Goal: Task Accomplishment & Management: Manage account settings

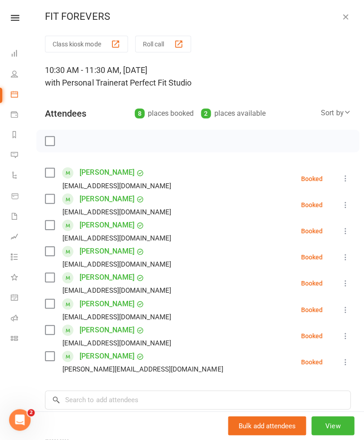
click at [349, 17] on icon "button" at bounding box center [344, 18] width 9 height 9
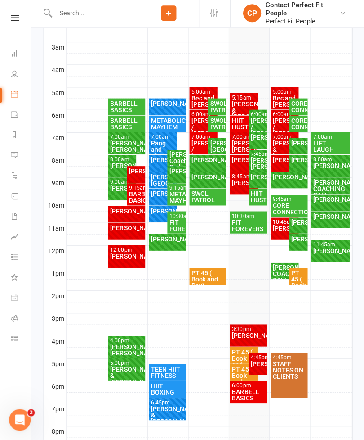
click at [256, 206] on div "HIIT HUSTLE" at bounding box center [257, 198] width 18 height 17
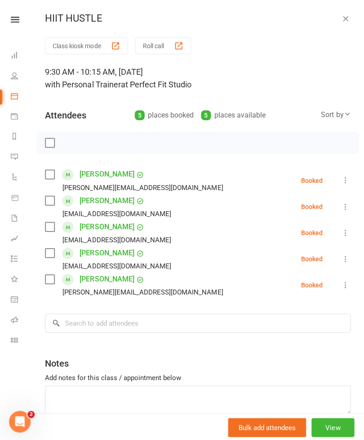
scroll to position [212, 0]
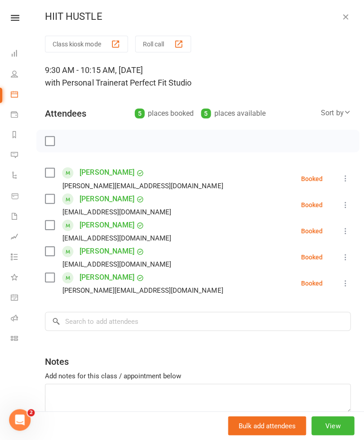
click at [47, 145] on label at bounding box center [49, 142] width 9 height 9
click at [348, 14] on icon "button" at bounding box center [344, 18] width 9 height 9
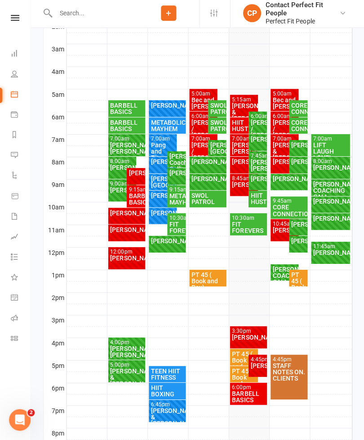
click at [247, 223] on div "FIT FOREVERS" at bounding box center [248, 228] width 34 height 13
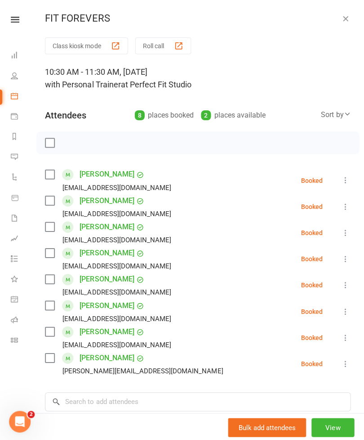
scroll to position [0, 0]
click at [346, 21] on icon "button" at bounding box center [344, 18] width 9 height 9
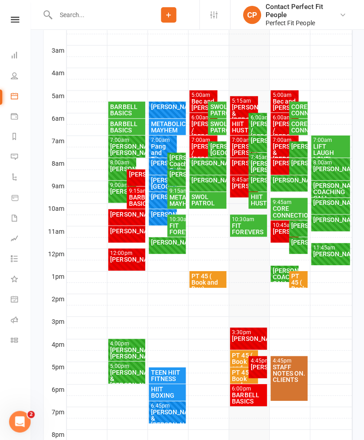
scroll to position [212, 0]
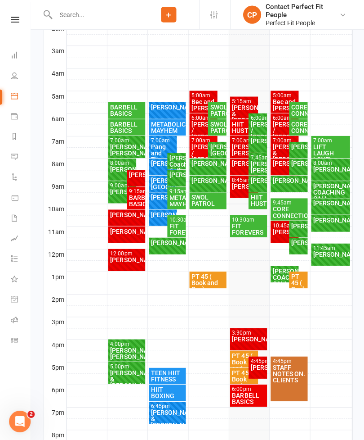
click at [260, 199] on div "HIIT HUSTLE" at bounding box center [257, 199] width 15 height 13
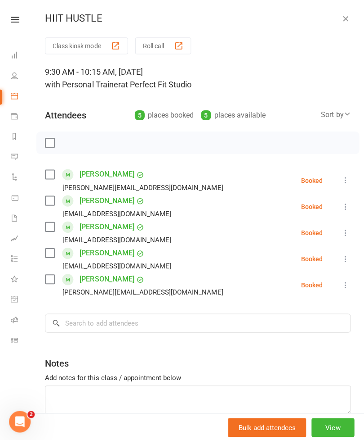
click at [91, 198] on link "[PERSON_NAME]" at bounding box center [107, 200] width 54 height 14
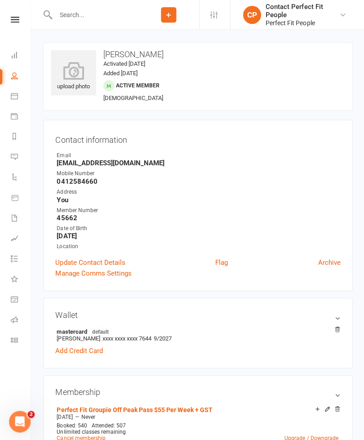
click at [89, 199] on strong "You" at bounding box center [198, 199] width 283 height 8
click at [11, 22] on icon at bounding box center [15, 20] width 9 height 6
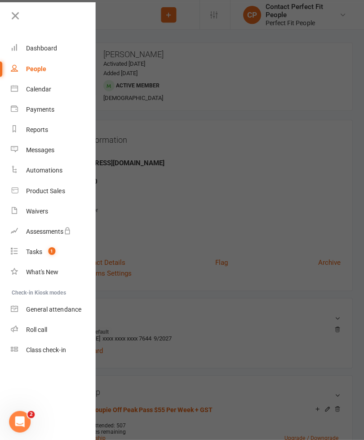
click at [27, 89] on div "Calendar" at bounding box center [38, 88] width 25 height 7
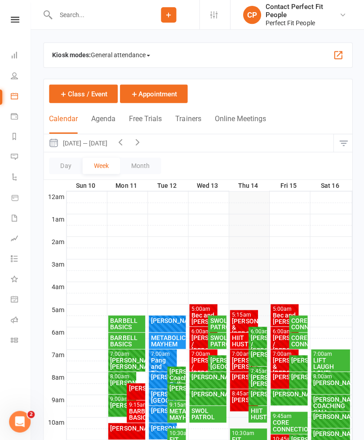
click at [142, 140] on icon "button" at bounding box center [137, 141] width 10 height 10
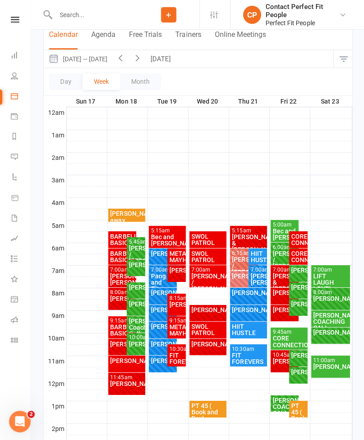
click at [122, 362] on div "[PERSON_NAME]" at bounding box center [127, 359] width 34 height 6
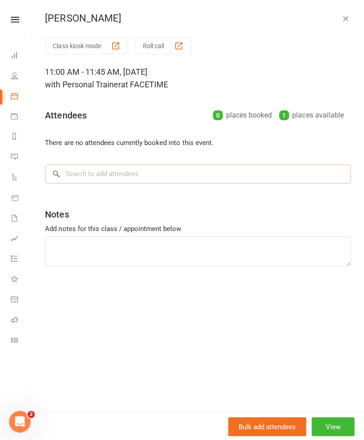
click at [65, 177] on input "search" at bounding box center [197, 173] width 305 height 19
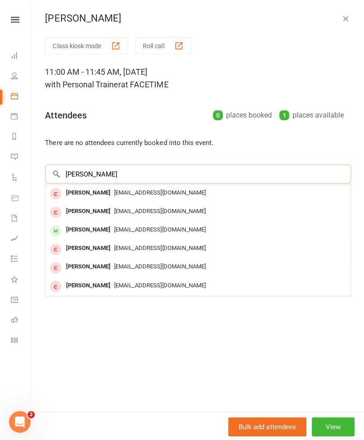
type input "[PERSON_NAME]"
click at [70, 228] on div "[PERSON_NAME]" at bounding box center [88, 228] width 52 height 13
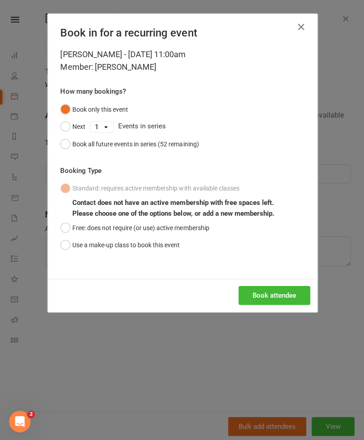
scroll to position [84, 0]
click at [256, 291] on button "Book attendee" at bounding box center [274, 294] width 72 height 19
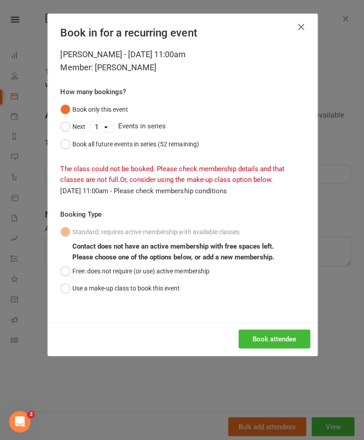
click at [302, 24] on icon "button" at bounding box center [300, 27] width 11 height 11
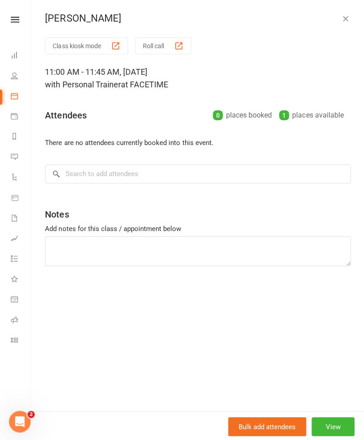
click at [350, 13] on button "button" at bounding box center [344, 18] width 11 height 11
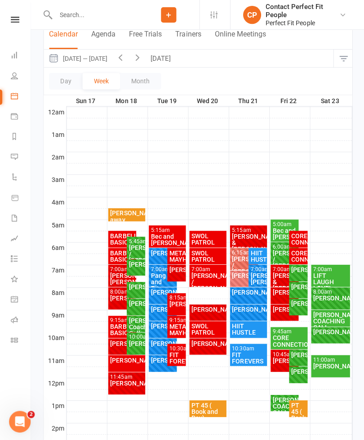
click at [142, 345] on div "[PERSON_NAME]" at bounding box center [135, 342] width 15 height 6
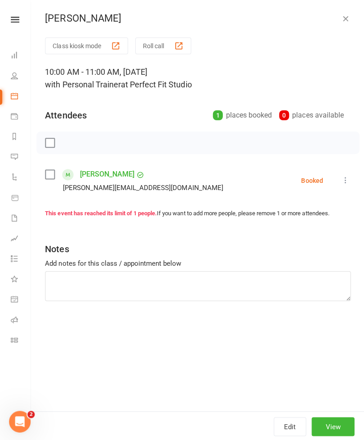
click at [345, 19] on icon "button" at bounding box center [344, 18] width 9 height 9
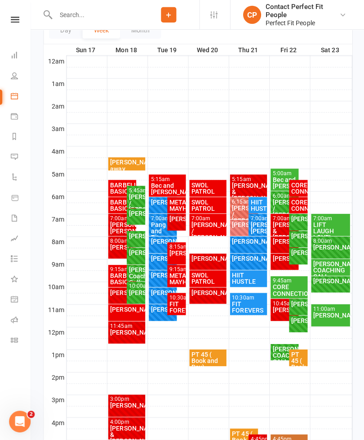
scroll to position [135, 0]
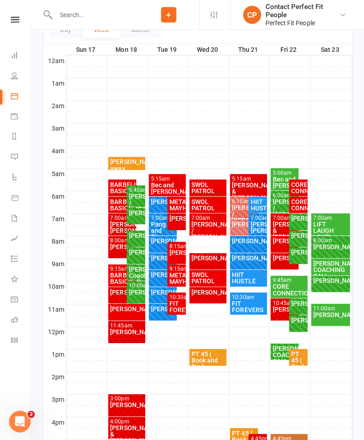
click at [142, 294] on div "[PERSON_NAME]" at bounding box center [135, 291] width 15 height 6
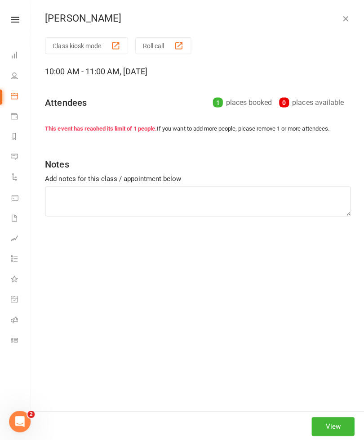
scroll to position [136, 0]
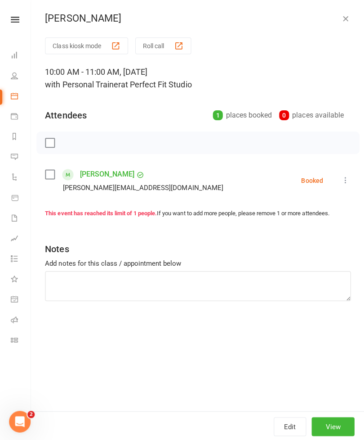
click at [344, 21] on icon "button" at bounding box center [344, 18] width 9 height 9
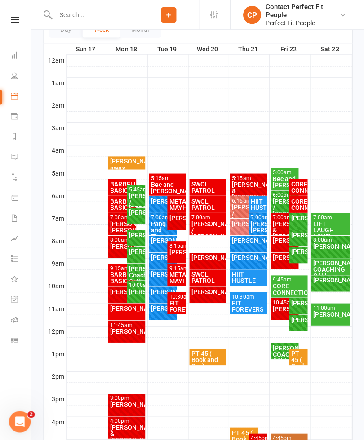
click at [274, 350] on div "[PERSON_NAME] COACHING CALL" at bounding box center [284, 352] width 25 height 19
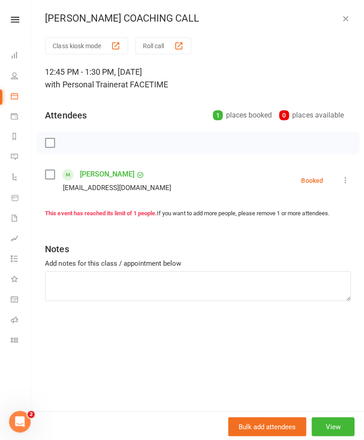
click at [334, 434] on button "View" at bounding box center [332, 424] width 43 height 19
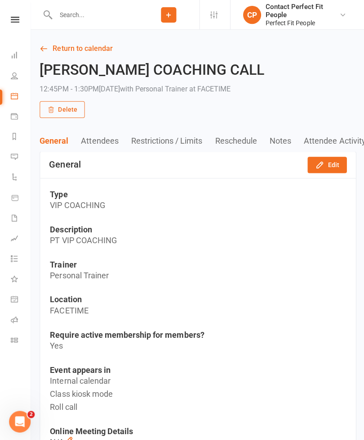
click at [56, 54] on link "Return to calendar" at bounding box center [198, 48] width 316 height 13
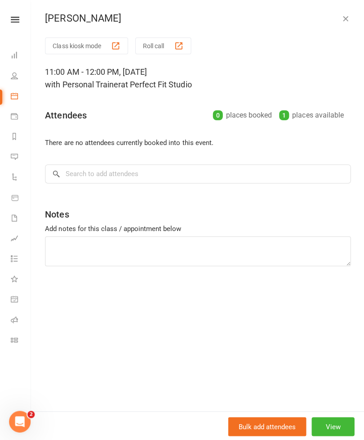
click at [343, 14] on icon "button" at bounding box center [344, 18] width 9 height 9
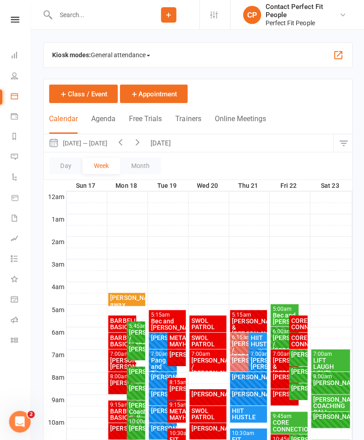
click at [167, 144] on button "[DATE]" at bounding box center [161, 143] width 31 height 18
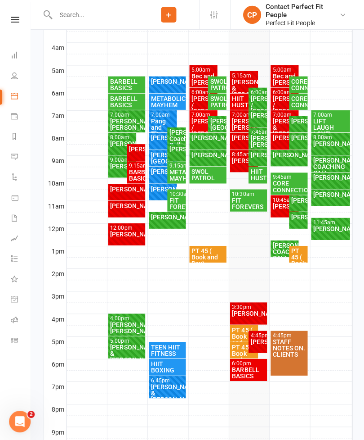
scroll to position [238, 0]
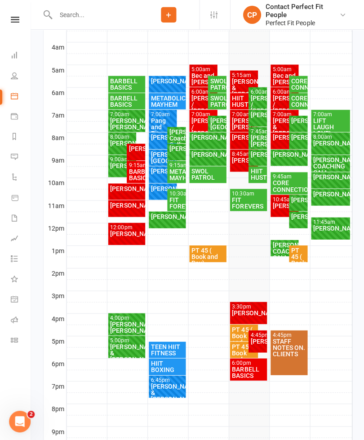
click at [323, 196] on div "[PERSON_NAME]" at bounding box center [330, 193] width 36 height 6
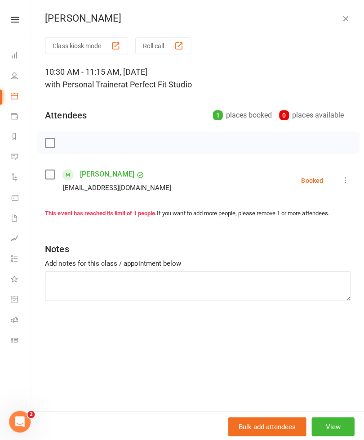
click at [346, 17] on icon "button" at bounding box center [344, 18] width 9 height 9
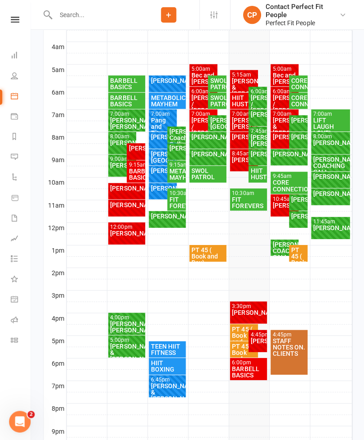
click at [325, 225] on div "[PERSON_NAME]" at bounding box center [330, 227] width 36 height 6
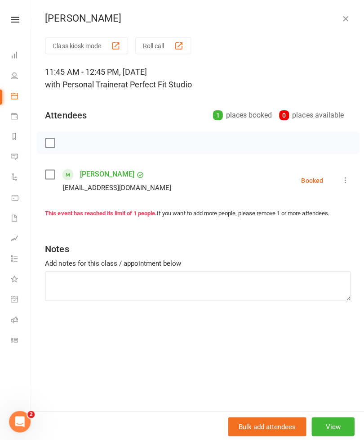
click at [327, 434] on button "View" at bounding box center [332, 424] width 43 height 19
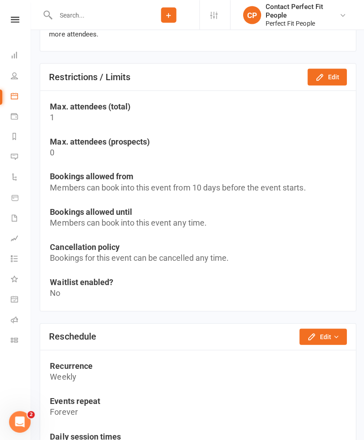
click at [311, 333] on icon "button" at bounding box center [311, 335] width 6 height 6
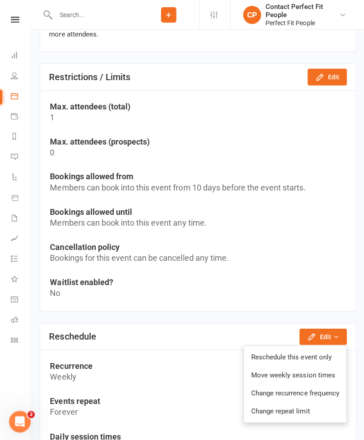
click at [273, 354] on link "Reschedule this event only" at bounding box center [294, 355] width 102 height 18
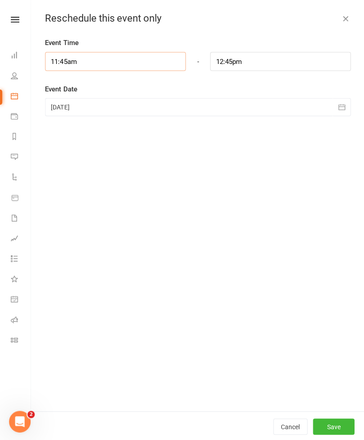
click at [83, 61] on input "11:45am" at bounding box center [115, 61] width 140 height 19
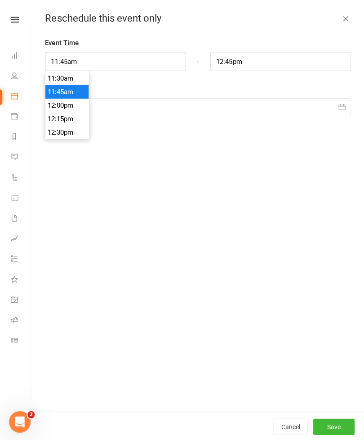
click at [59, 78] on li "11:30am" at bounding box center [66, 77] width 43 height 13
type input "11:30am"
type input "12:30pm"
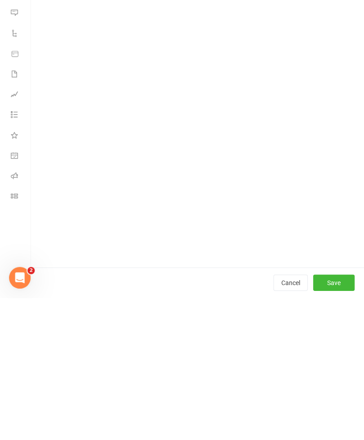
click at [332, 417] on button "Save" at bounding box center [332, 425] width 41 height 16
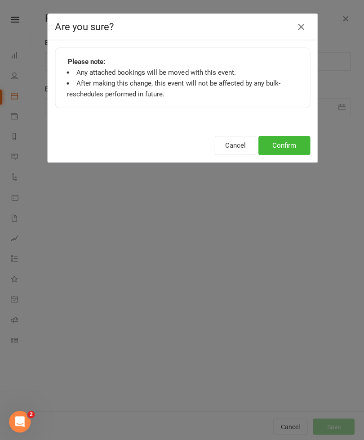
click at [283, 145] on button "Confirm" at bounding box center [284, 144] width 52 height 19
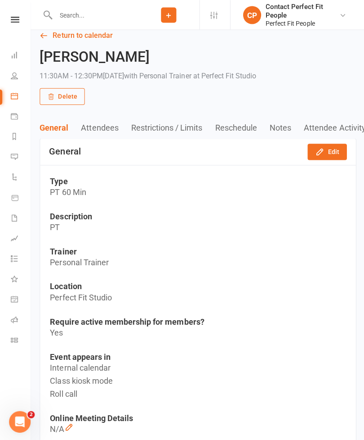
scroll to position [0, 0]
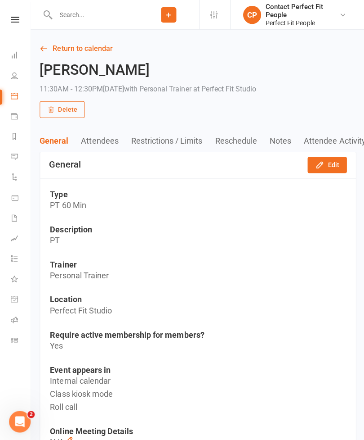
click at [65, 54] on link "Return to calendar" at bounding box center [198, 48] width 316 height 13
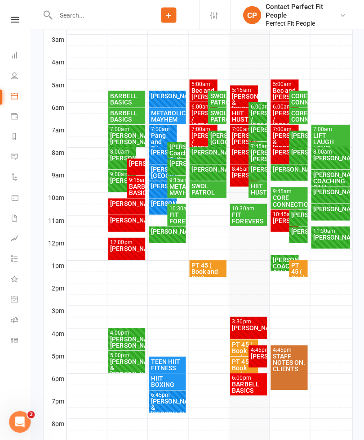
scroll to position [224, 0]
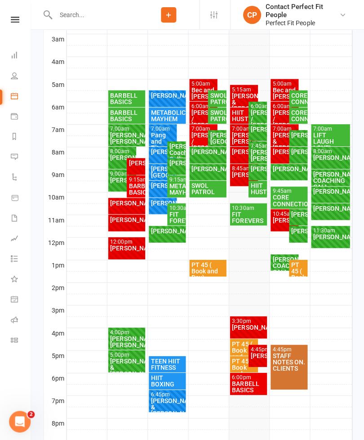
click at [323, 234] on div "[PERSON_NAME]" at bounding box center [330, 236] width 36 height 6
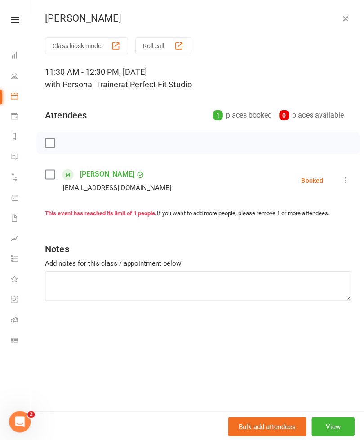
click at [346, 14] on icon "button" at bounding box center [344, 18] width 9 height 9
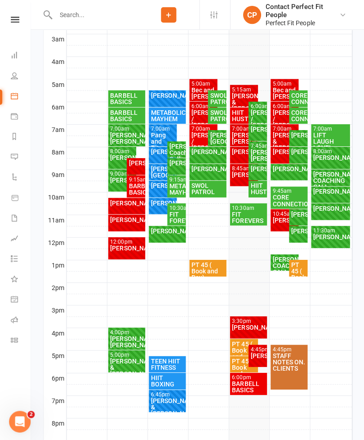
click at [277, 260] on div "[PERSON_NAME] COACHING CALL" at bounding box center [284, 264] width 25 height 19
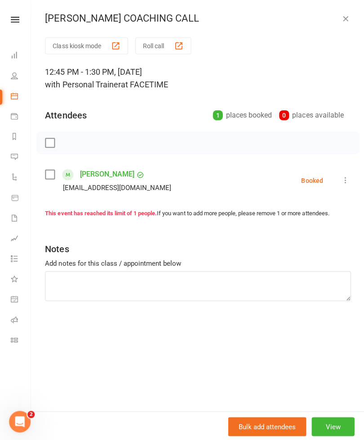
click at [325, 434] on button "View" at bounding box center [332, 424] width 43 height 19
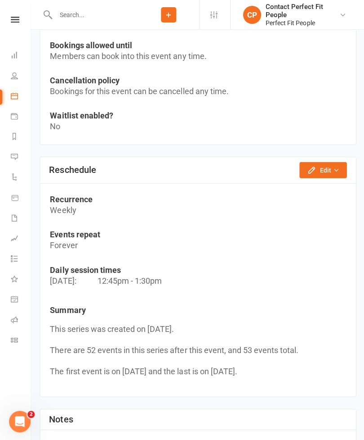
click at [313, 165] on icon "button" at bounding box center [310, 169] width 9 height 9
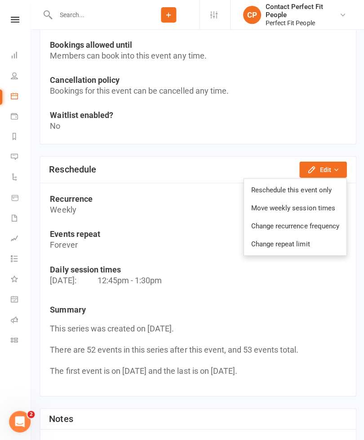
click at [287, 185] on link "Reschedule this event only" at bounding box center [294, 189] width 102 height 18
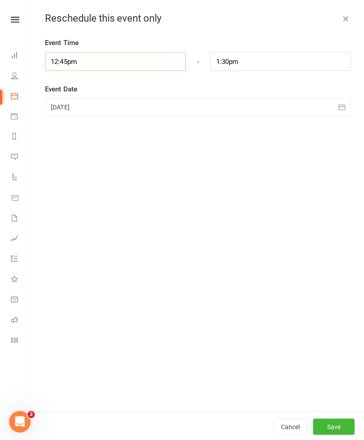
click at [72, 64] on input "12:45pm" at bounding box center [115, 61] width 140 height 19
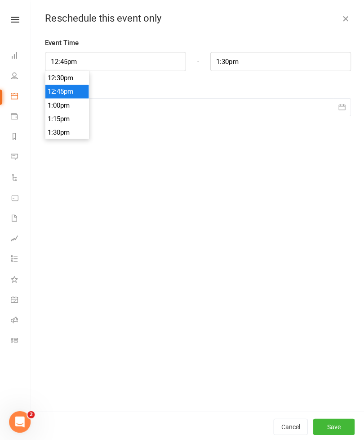
click at [55, 105] on li "1:00pm" at bounding box center [66, 104] width 43 height 13
type input "1:00pm"
type input "1:45pm"
click at [340, 106] on icon "button" at bounding box center [341, 106] width 9 height 9
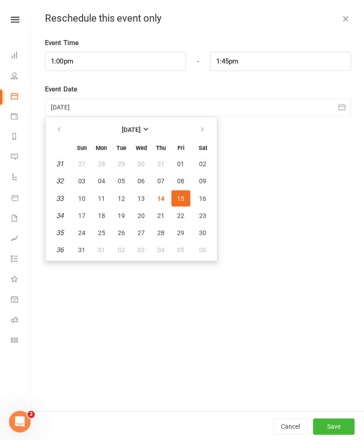
click at [202, 198] on span "16" at bounding box center [202, 197] width 7 height 7
type input "[DATE]"
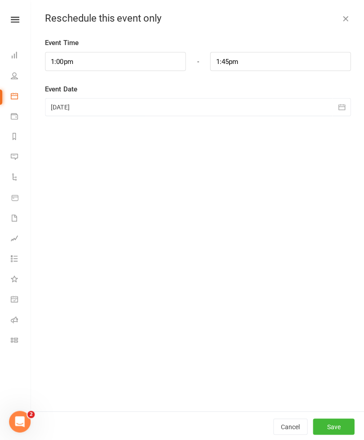
click at [327, 433] on button "Save" at bounding box center [332, 425] width 41 height 16
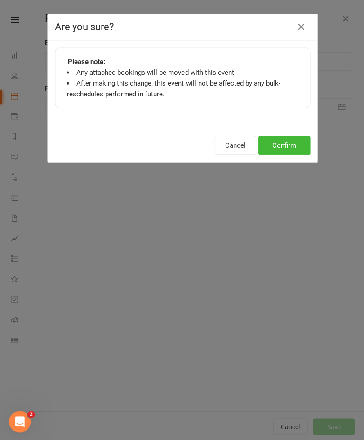
click at [279, 143] on button "Confirm" at bounding box center [284, 144] width 52 height 19
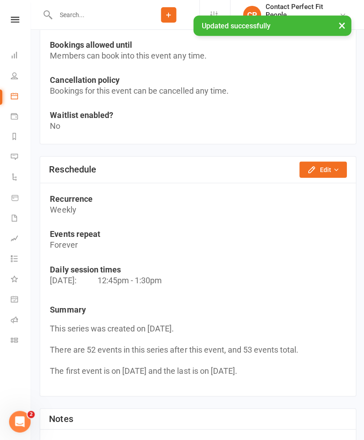
click at [345, 20] on button "×" at bounding box center [341, 24] width 16 height 19
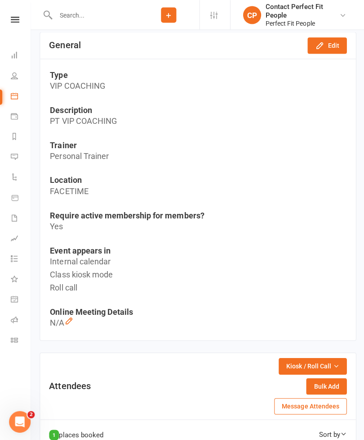
scroll to position [0, 0]
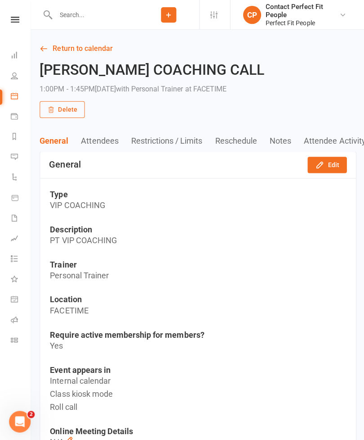
click at [50, 49] on link "Return to calendar" at bounding box center [198, 48] width 316 height 13
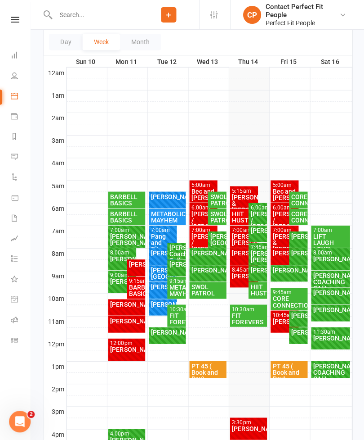
scroll to position [122, 0]
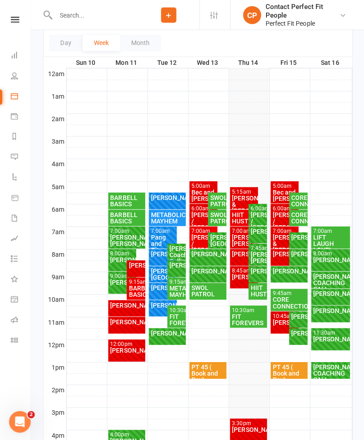
click at [301, 335] on div "[PERSON_NAME]" at bounding box center [297, 331] width 15 height 6
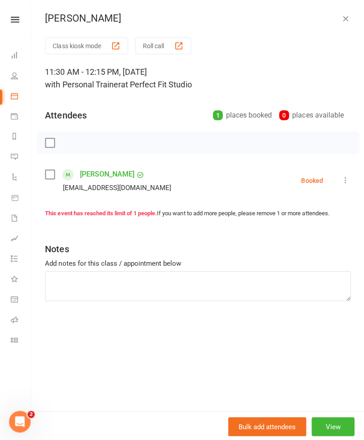
click at [349, 23] on button "button" at bounding box center [344, 18] width 11 height 11
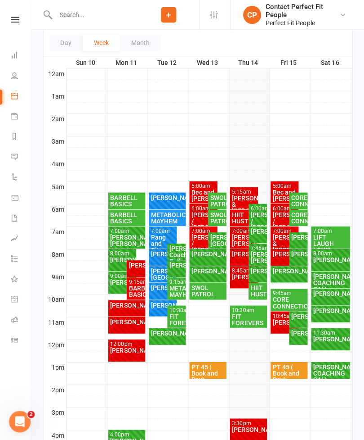
click at [334, 339] on div "[PERSON_NAME]" at bounding box center [330, 337] width 36 height 6
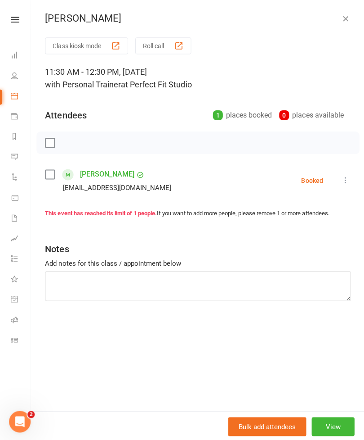
click at [340, 18] on icon "button" at bounding box center [344, 18] width 9 height 9
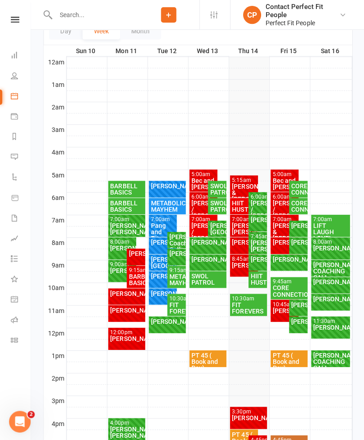
scroll to position [137, 0]
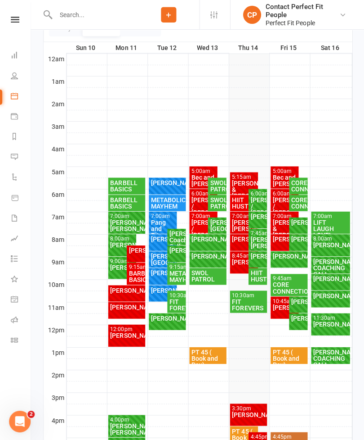
click at [240, 300] on div "FIT FOREVERS" at bounding box center [248, 303] width 34 height 13
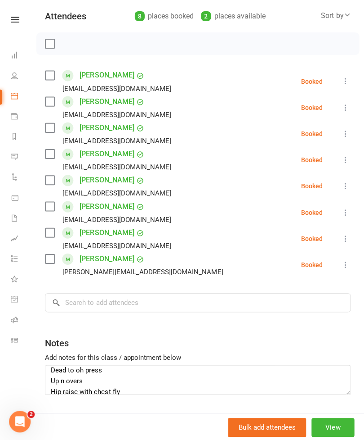
scroll to position [171, 0]
click at [340, 76] on button at bounding box center [344, 81] width 11 height 11
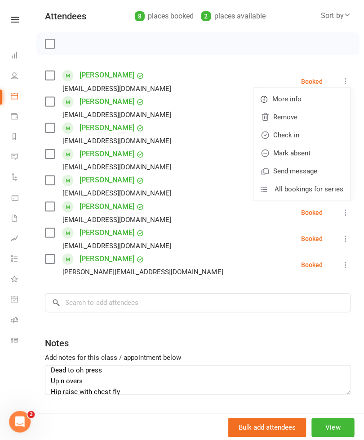
click at [283, 134] on link "Check in" at bounding box center [301, 135] width 97 height 18
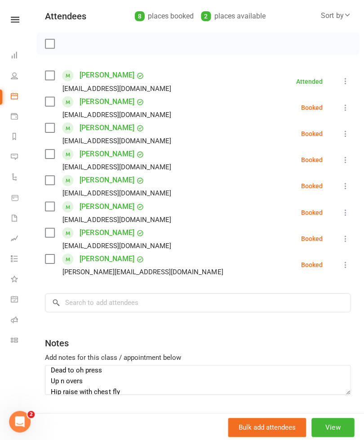
click at [349, 108] on icon at bounding box center [344, 107] width 9 height 9
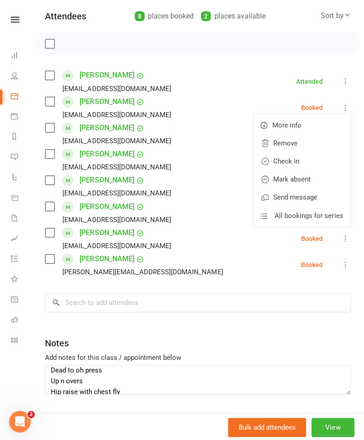
click at [279, 157] on link "Check in" at bounding box center [301, 161] width 97 height 18
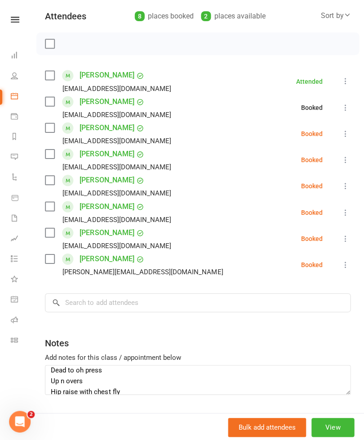
click at [348, 135] on icon at bounding box center [344, 133] width 9 height 9
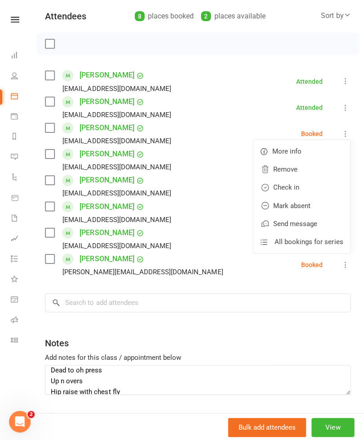
click at [287, 188] on link "Check in" at bounding box center [301, 187] width 97 height 18
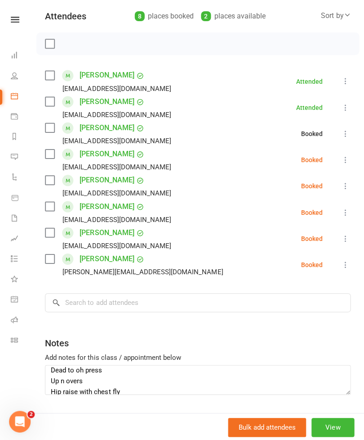
click at [346, 154] on button at bounding box center [344, 159] width 11 height 11
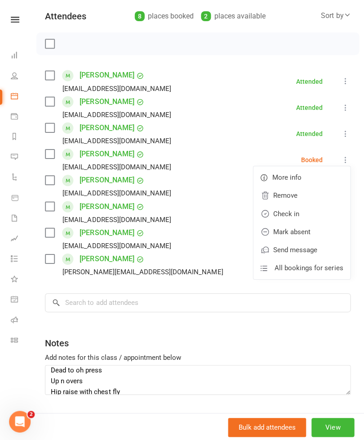
click at [280, 212] on link "Check in" at bounding box center [301, 213] width 97 height 18
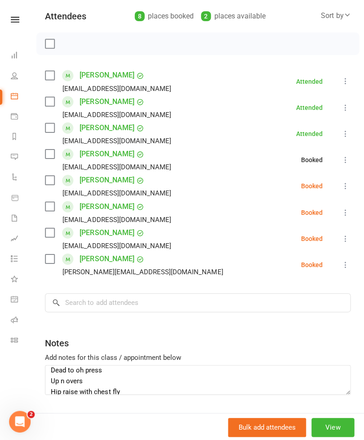
click at [341, 187] on icon at bounding box center [344, 185] width 9 height 9
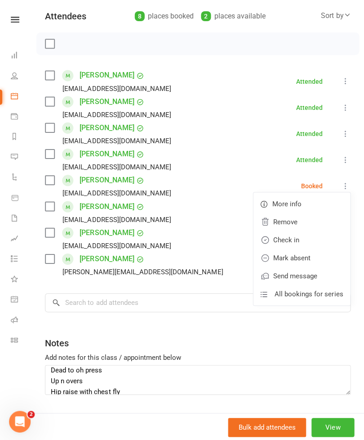
click at [274, 239] on link "Check in" at bounding box center [301, 239] width 97 height 18
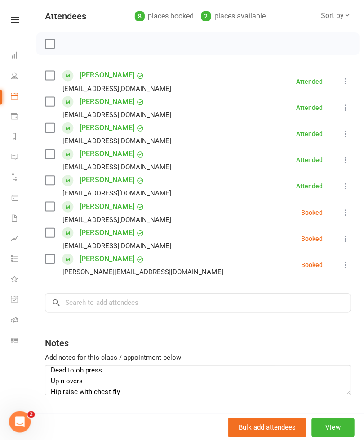
click at [348, 211] on icon at bounding box center [344, 211] width 9 height 9
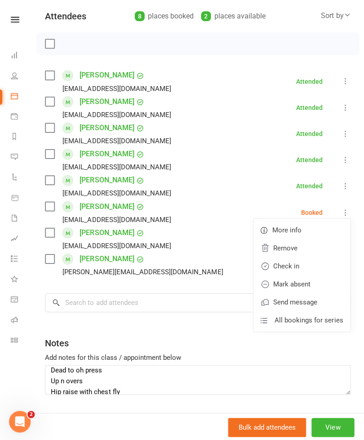
click at [280, 265] on link "Check in" at bounding box center [301, 265] width 97 height 18
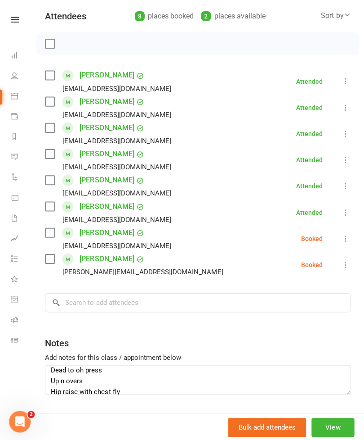
click at [346, 234] on icon at bounding box center [344, 237] width 9 height 9
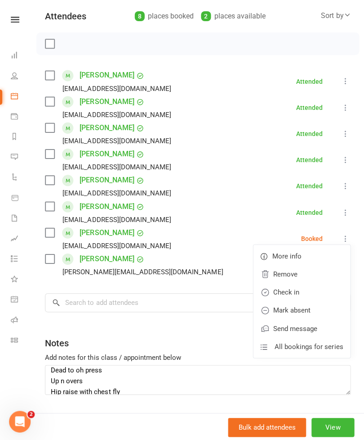
click at [276, 291] on link "Check in" at bounding box center [301, 291] width 97 height 18
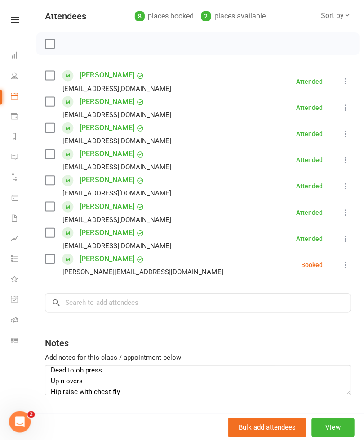
click at [346, 262] on icon at bounding box center [344, 263] width 9 height 9
click at [280, 335] on link "Mark absent" at bounding box center [301, 335] width 97 height 18
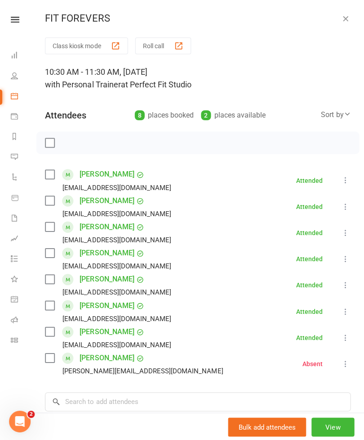
scroll to position [0, 0]
click at [346, 22] on icon "button" at bounding box center [344, 18] width 9 height 9
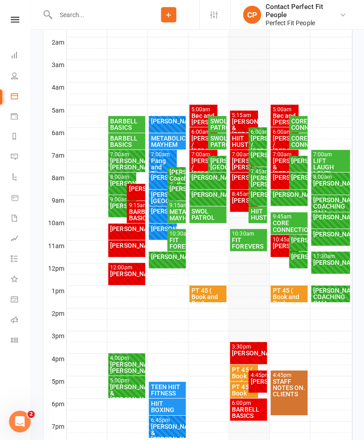
click at [245, 237] on div "FIT FOREVERS" at bounding box center [248, 242] width 34 height 13
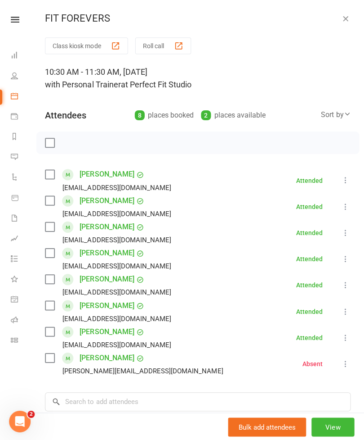
click at [345, 20] on icon "button" at bounding box center [344, 18] width 9 height 9
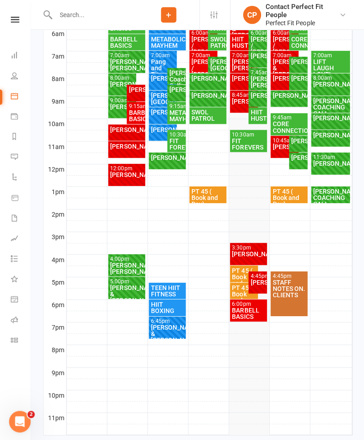
scroll to position [297, 0]
